Goal: Task Accomplishment & Management: Manage account settings

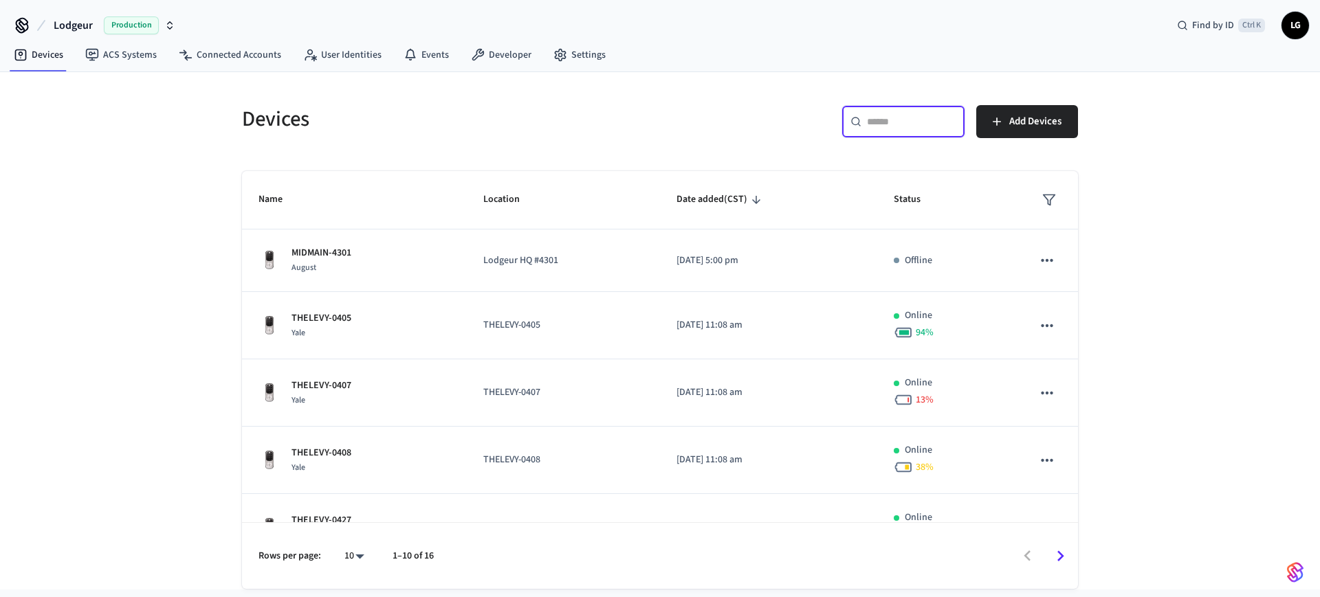
click at [887, 117] on input "text" at bounding box center [911, 122] width 89 height 14
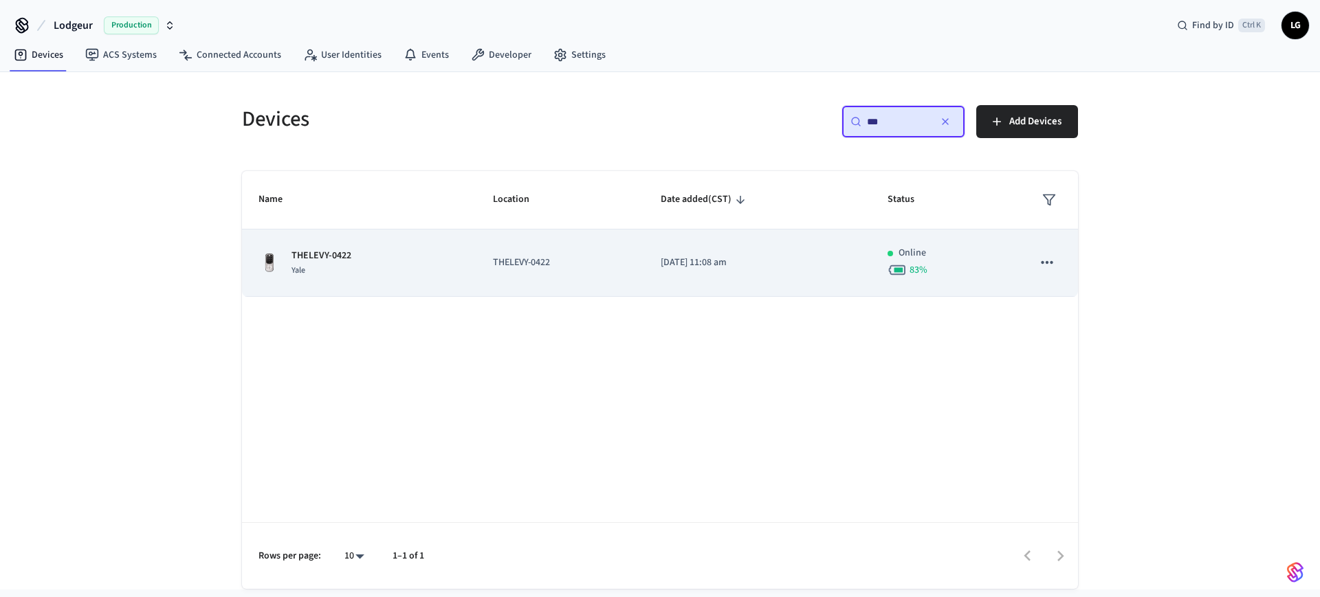
type input "***"
click at [392, 269] on div "THELEVY-0422 [GEOGRAPHIC_DATA]" at bounding box center [358, 263] width 201 height 29
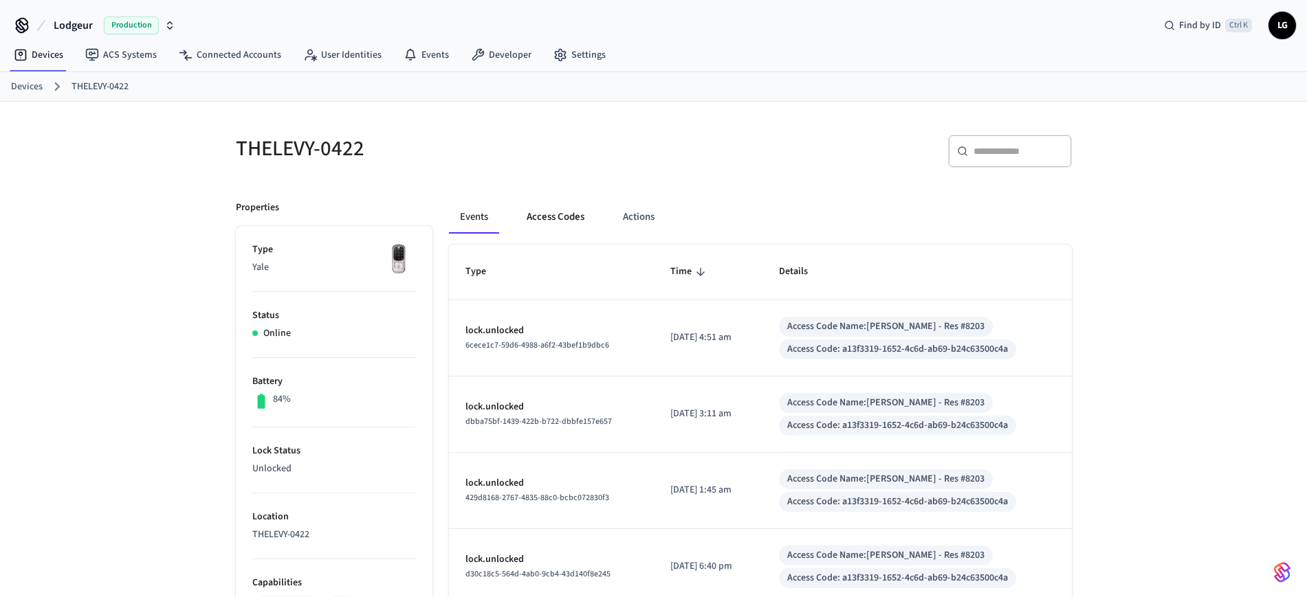
click at [562, 205] on button "Access Codes" at bounding box center [556, 217] width 80 height 33
